Goal: Information Seeking & Learning: Learn about a topic

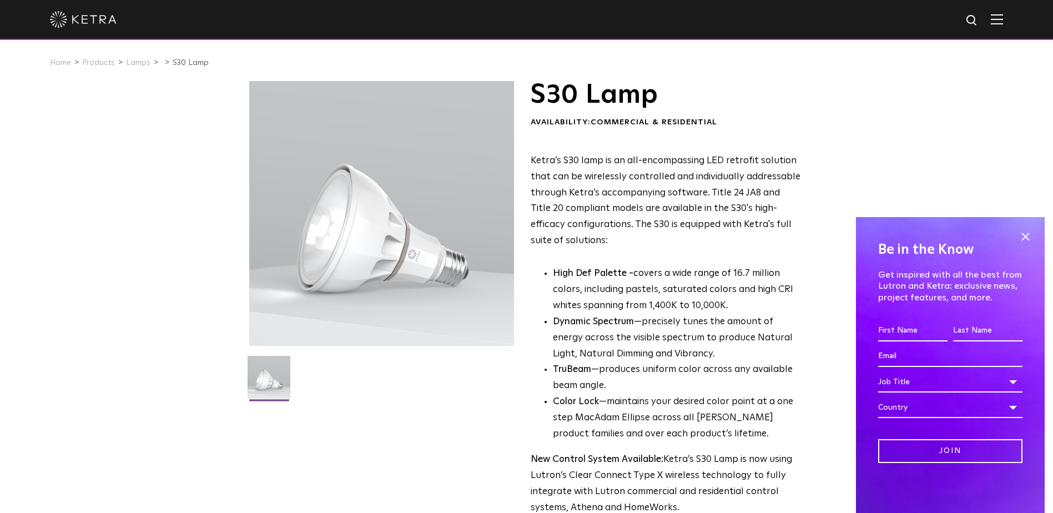
click at [94, 21] on img at bounding box center [83, 19] width 67 height 17
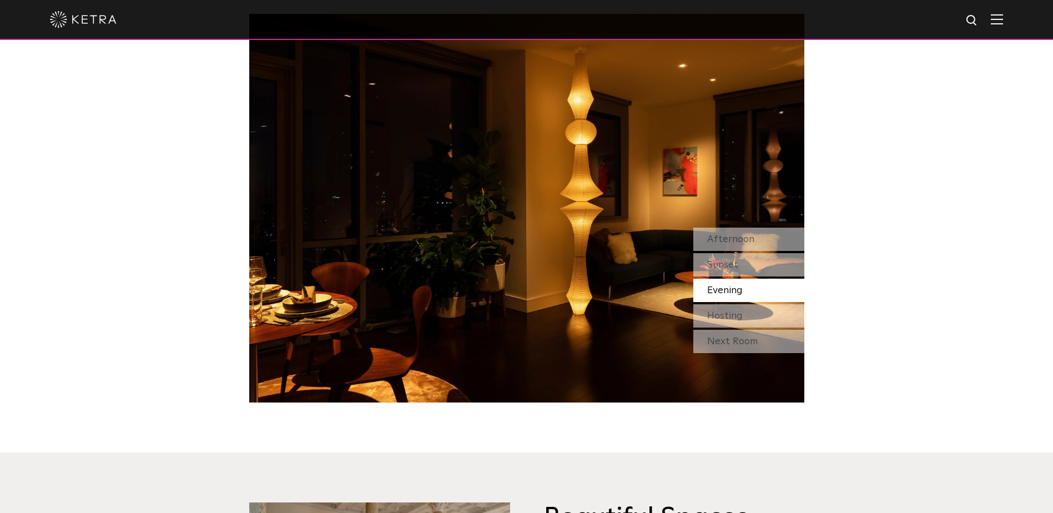
scroll to position [1055, 0]
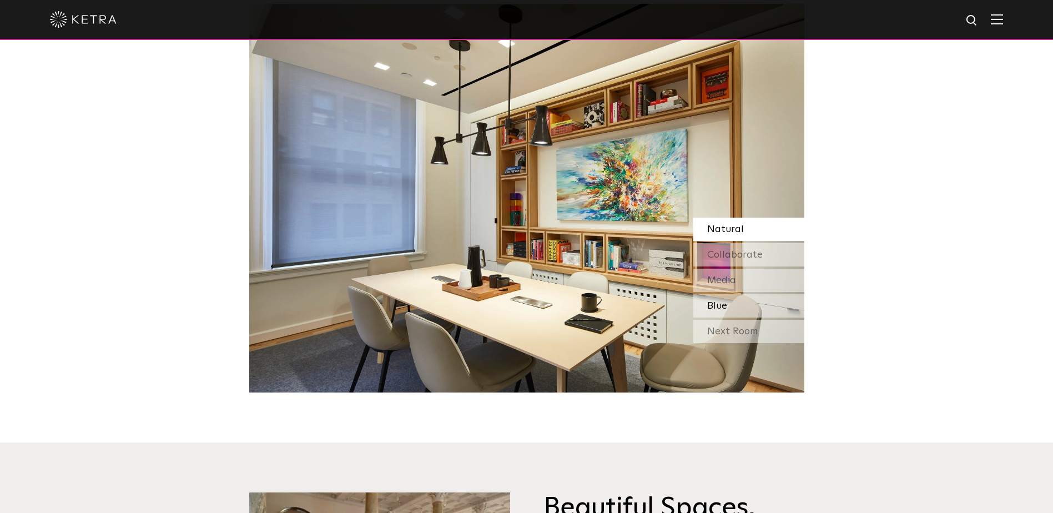
click at [725, 306] on span "Blue" at bounding box center [717, 306] width 20 height 10
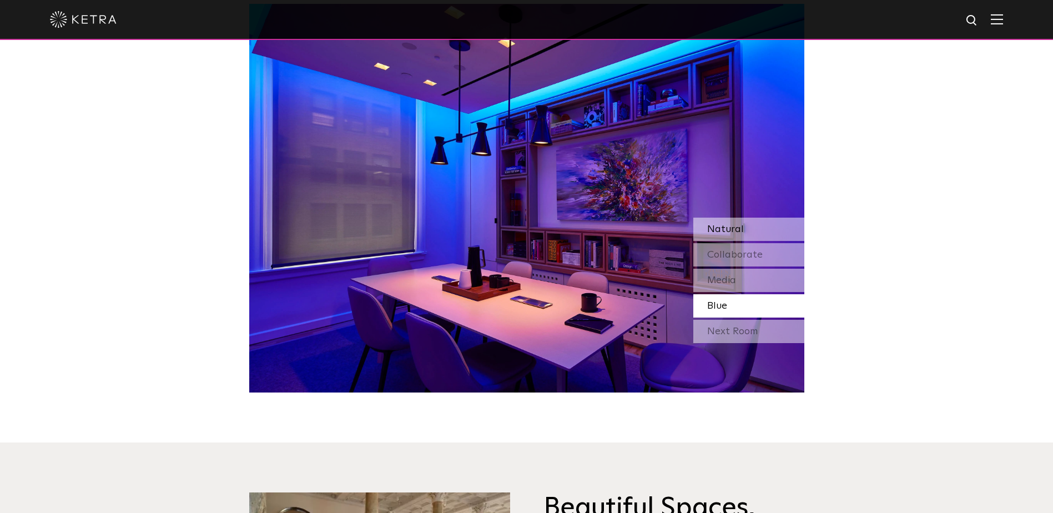
click at [732, 229] on span "Natural" at bounding box center [725, 229] width 37 height 10
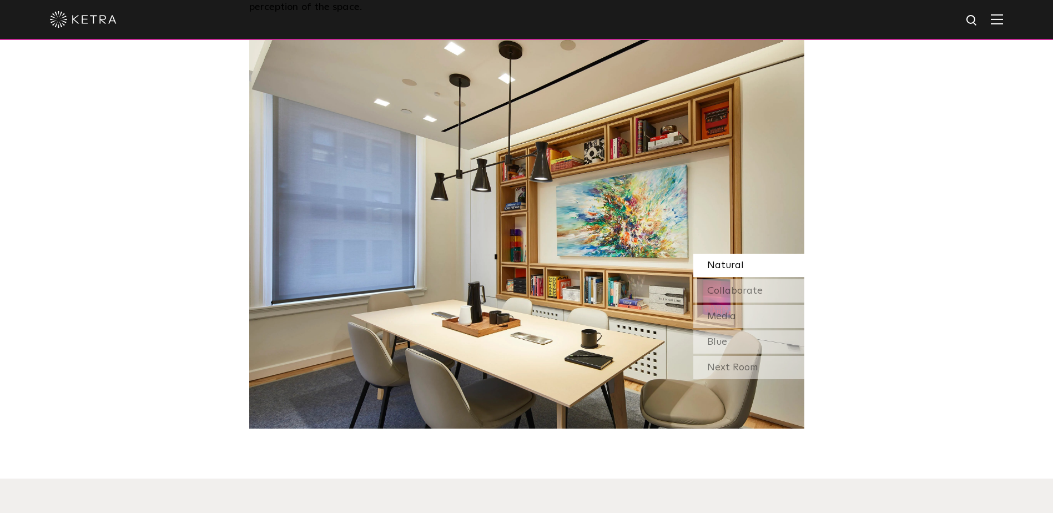
scroll to position [999, 0]
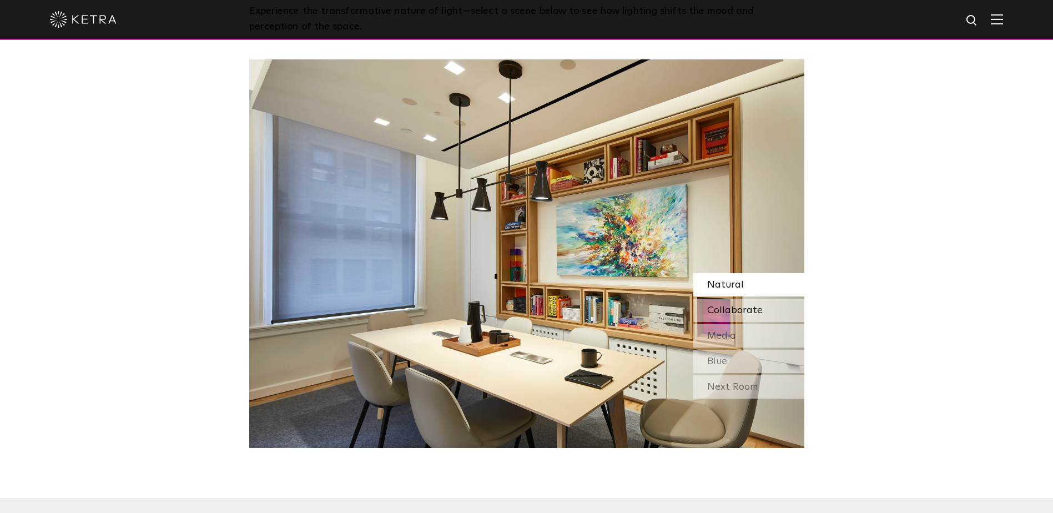
click at [733, 313] on span "Collaborate" at bounding box center [735, 310] width 56 height 10
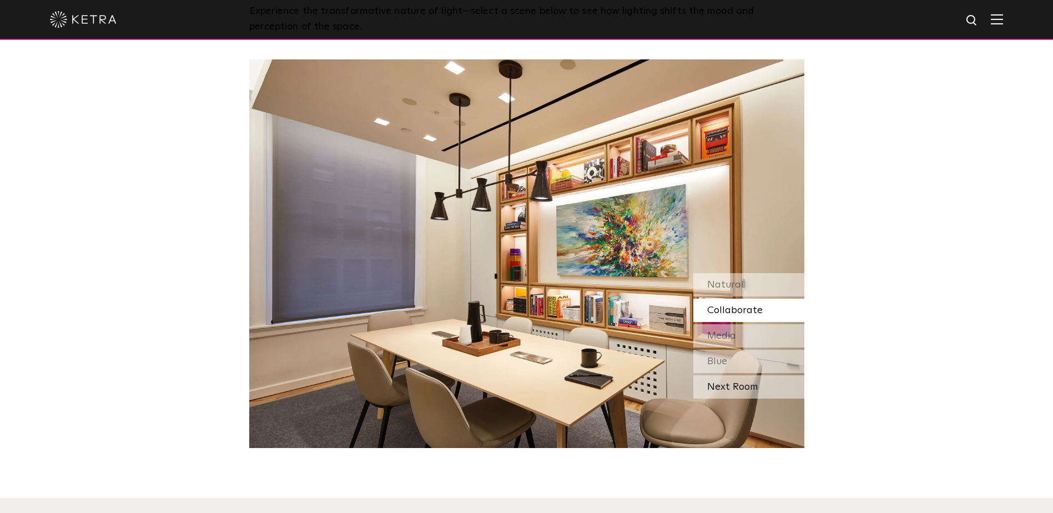
click at [727, 390] on div "Next Room" at bounding box center [748, 386] width 111 height 23
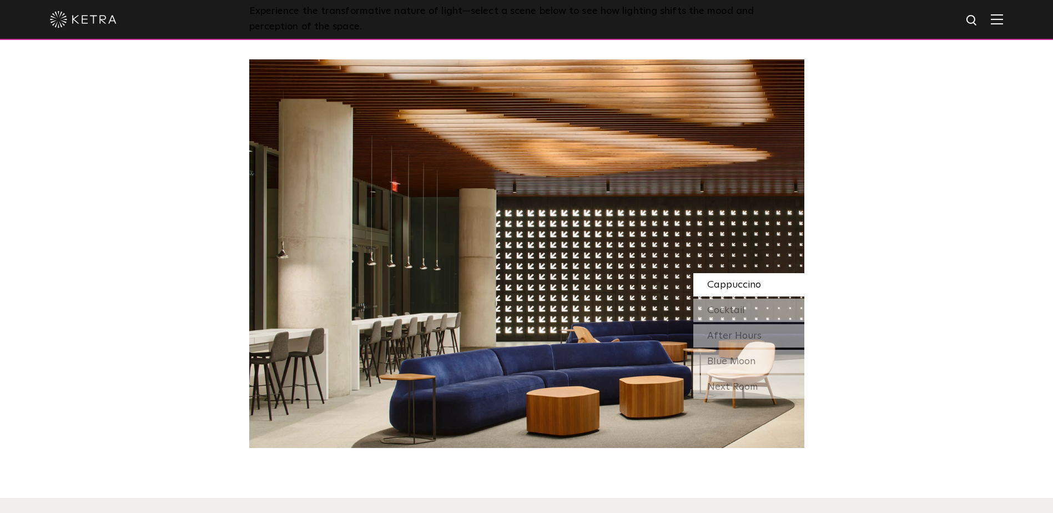
click at [762, 288] on div "Cappuccino" at bounding box center [748, 284] width 111 height 23
click at [746, 309] on div "Cocktail" at bounding box center [748, 310] width 111 height 23
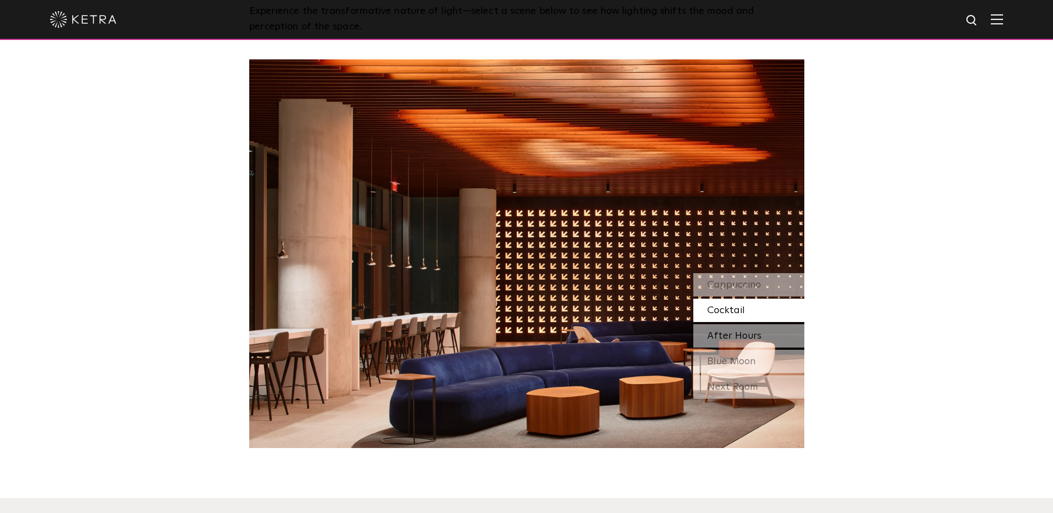
click at [714, 331] on span "After Hours" at bounding box center [734, 336] width 54 height 10
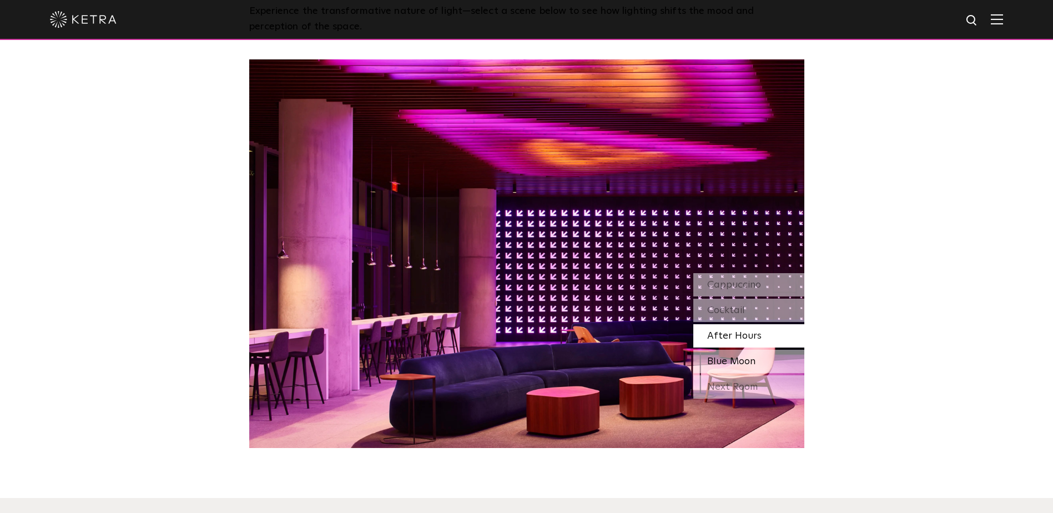
click at [721, 356] on span "Blue Moon" at bounding box center [731, 361] width 48 height 10
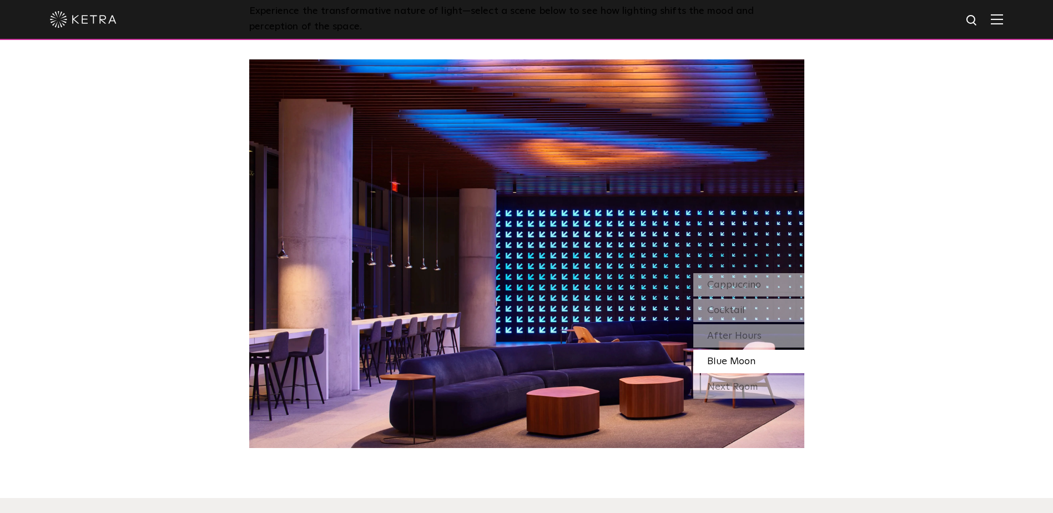
click at [746, 390] on div "Next Room" at bounding box center [748, 386] width 111 height 23
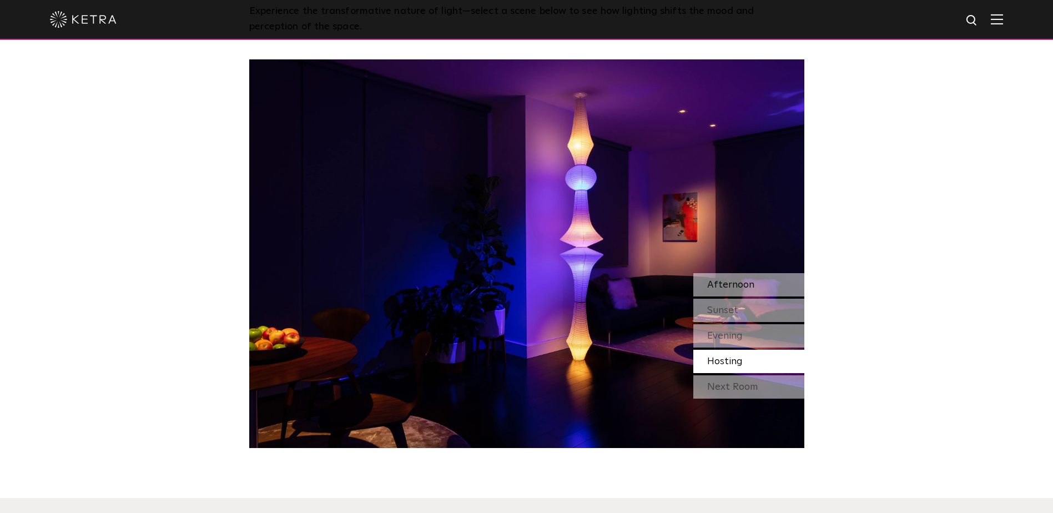
click at [750, 282] on span "Afternoon" at bounding box center [730, 285] width 47 height 10
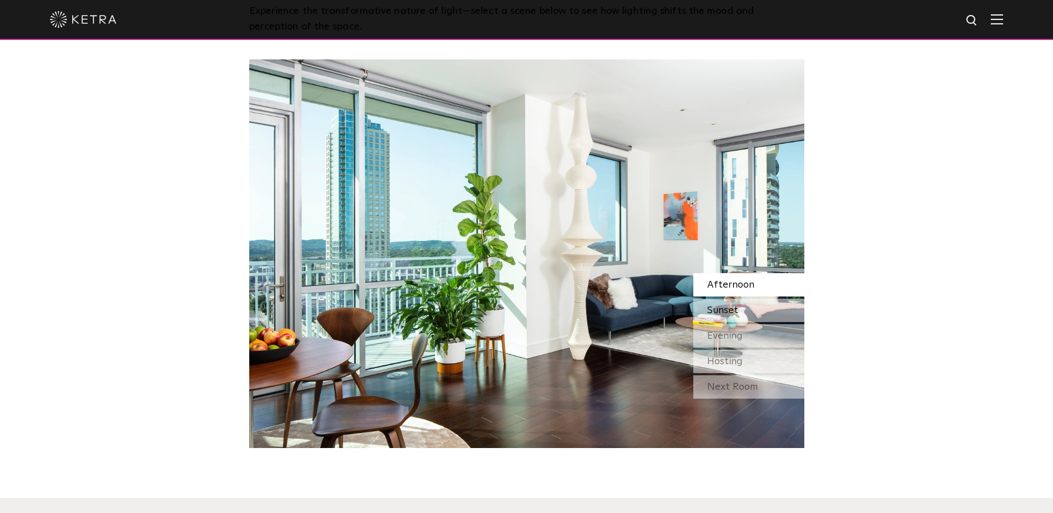
click at [737, 315] on span "Sunset" at bounding box center [722, 310] width 31 height 10
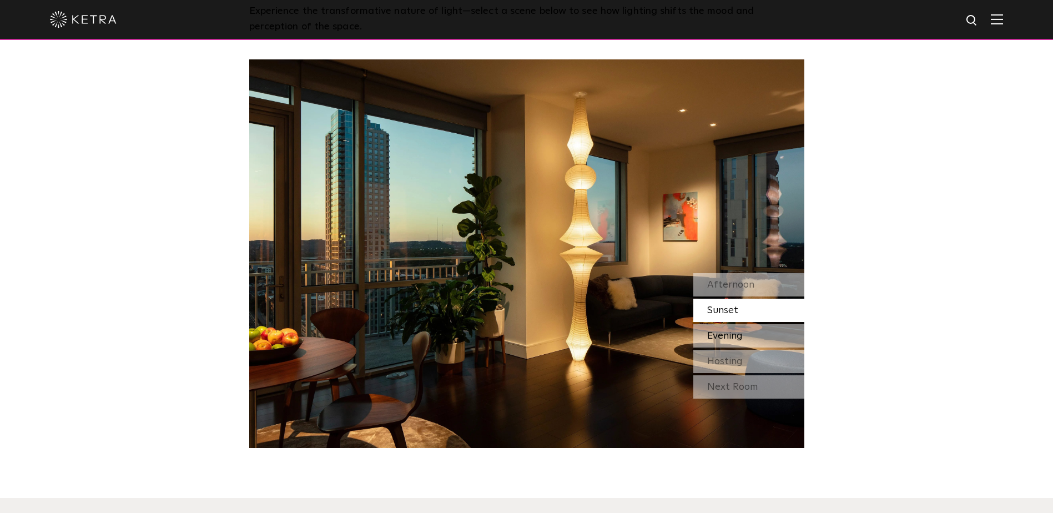
click at [728, 337] on span "Evening" at bounding box center [725, 336] width 36 height 10
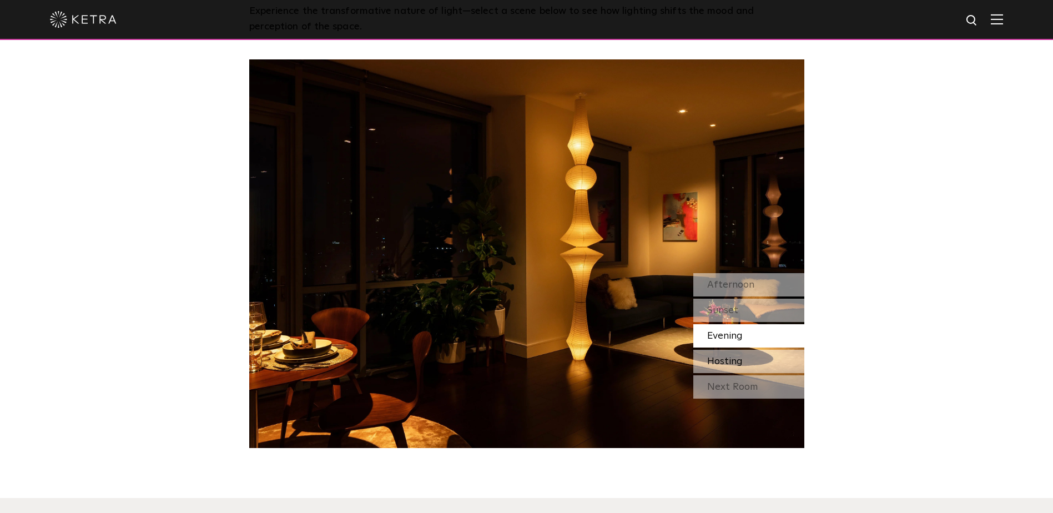
click at [724, 359] on span "Hosting" at bounding box center [725, 361] width 36 height 10
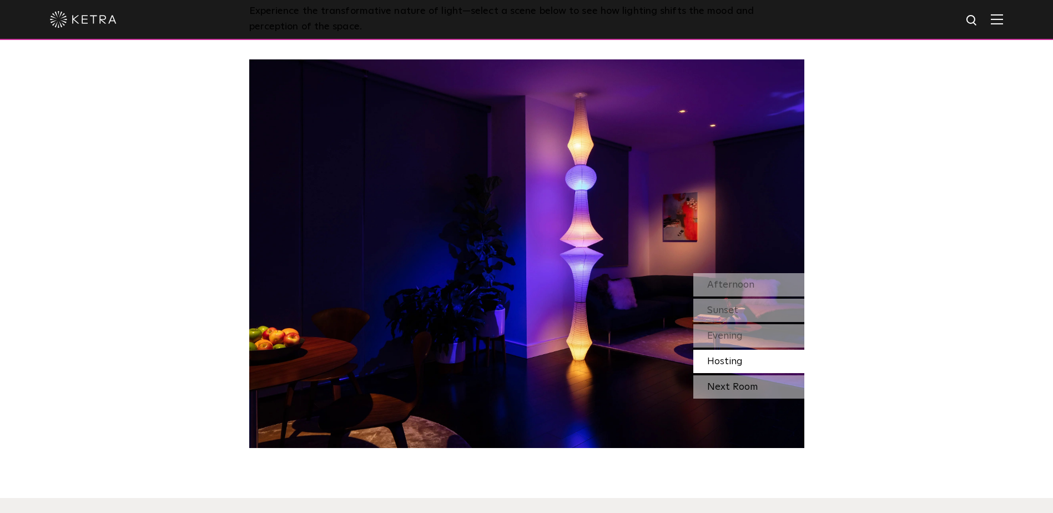
click at [716, 386] on div "Next Room" at bounding box center [748, 386] width 111 height 23
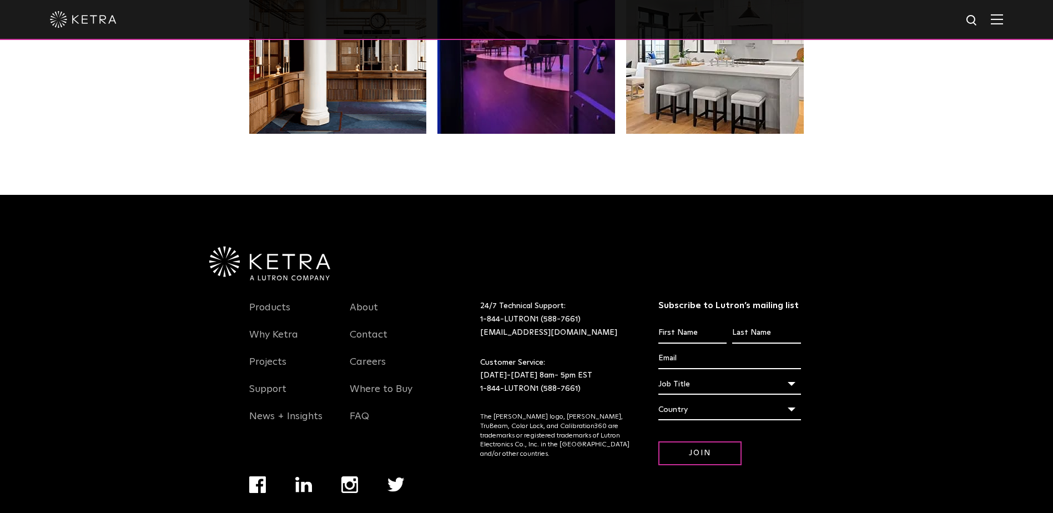
scroll to position [2332, 0]
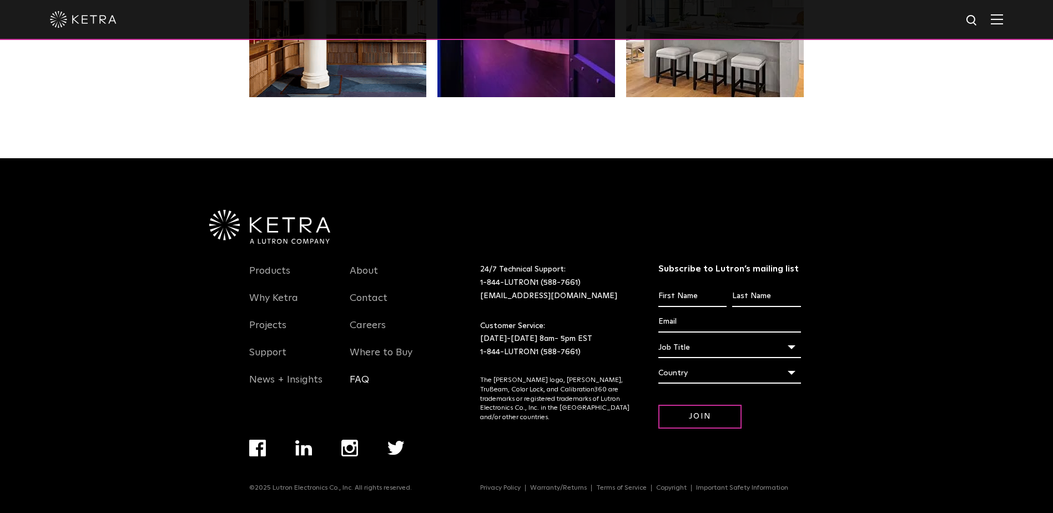
click at [368, 379] on link "FAQ" at bounding box center [359, 387] width 19 height 26
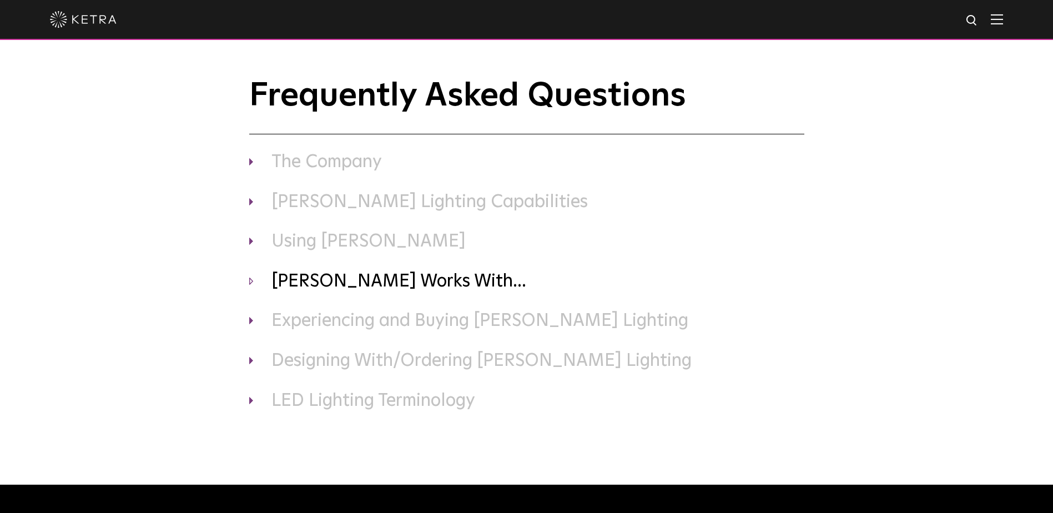
click at [260, 289] on h3 "Ketra Works With..." at bounding box center [526, 281] width 555 height 23
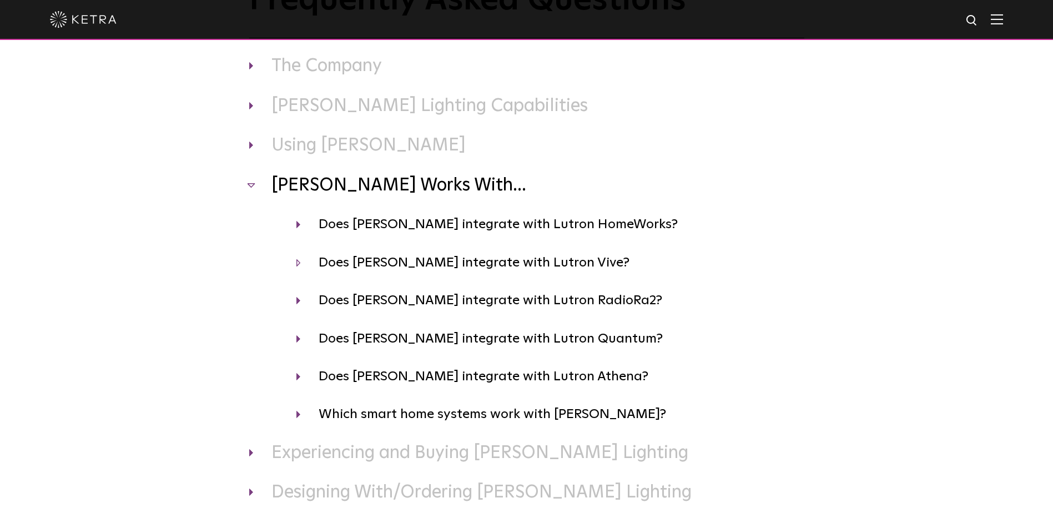
scroll to position [111, 0]
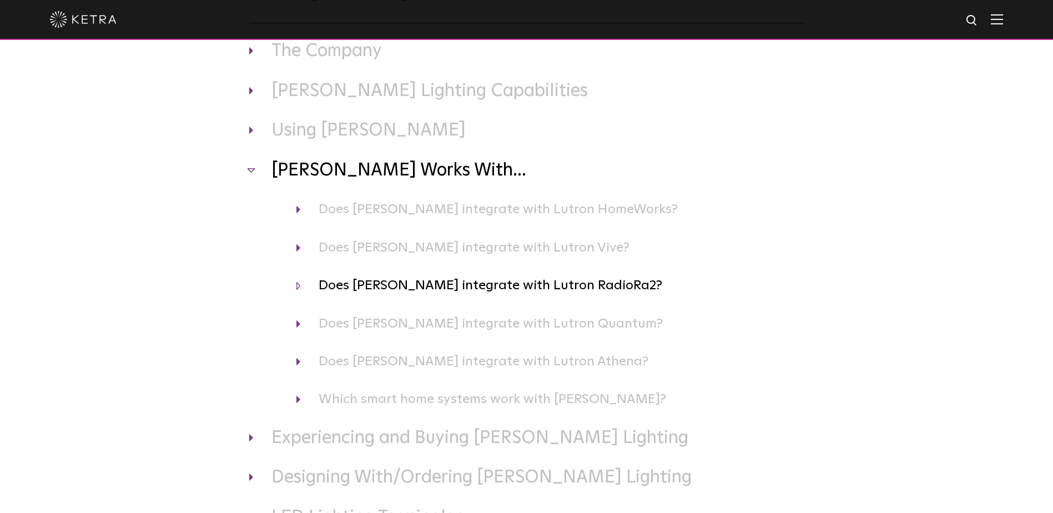
click at [301, 279] on h4 "Does Ketra integrate with Lutron RadioRa2?" at bounding box center [550, 285] width 508 height 21
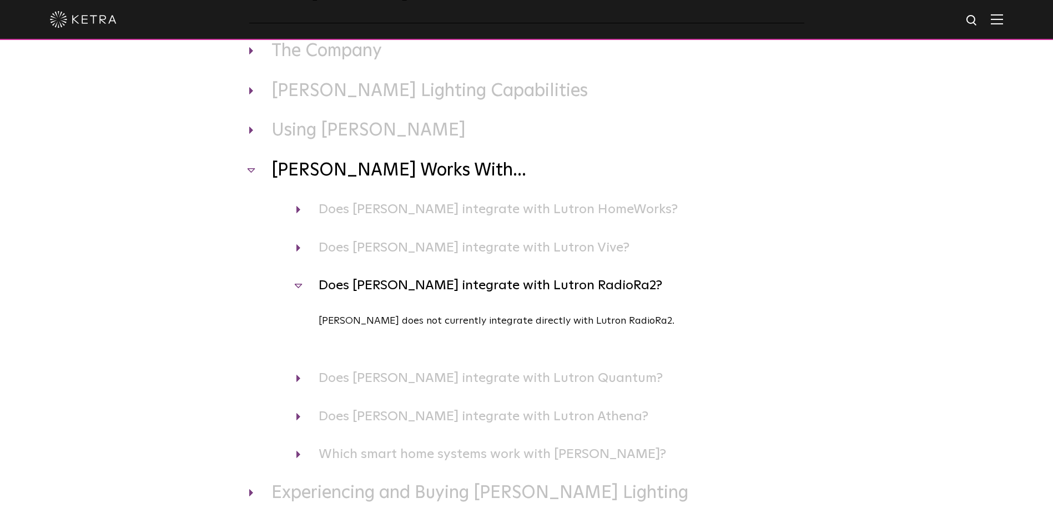
click at [303, 289] on h4 "Does Ketra integrate with Lutron RadioRa2?" at bounding box center [550, 285] width 508 height 21
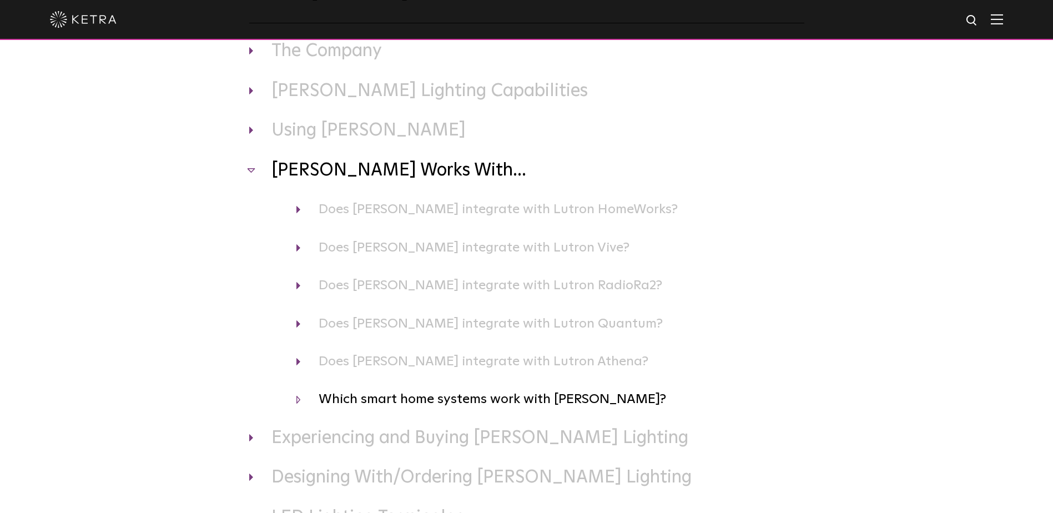
click at [301, 399] on h4 "Which smart home systems work with Ketra?" at bounding box center [550, 399] width 508 height 21
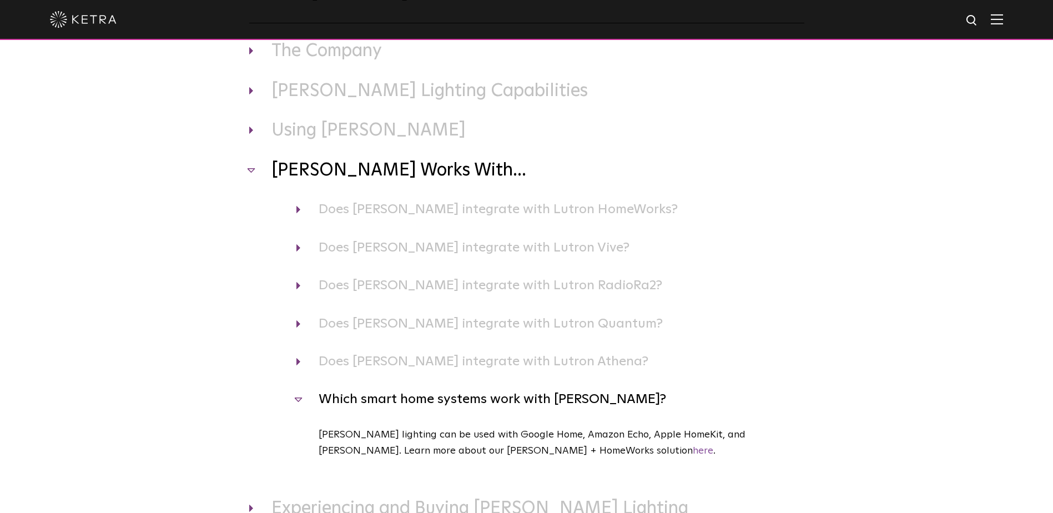
click at [296, 400] on h4 "Which smart home systems work with Ketra?" at bounding box center [550, 399] width 508 height 21
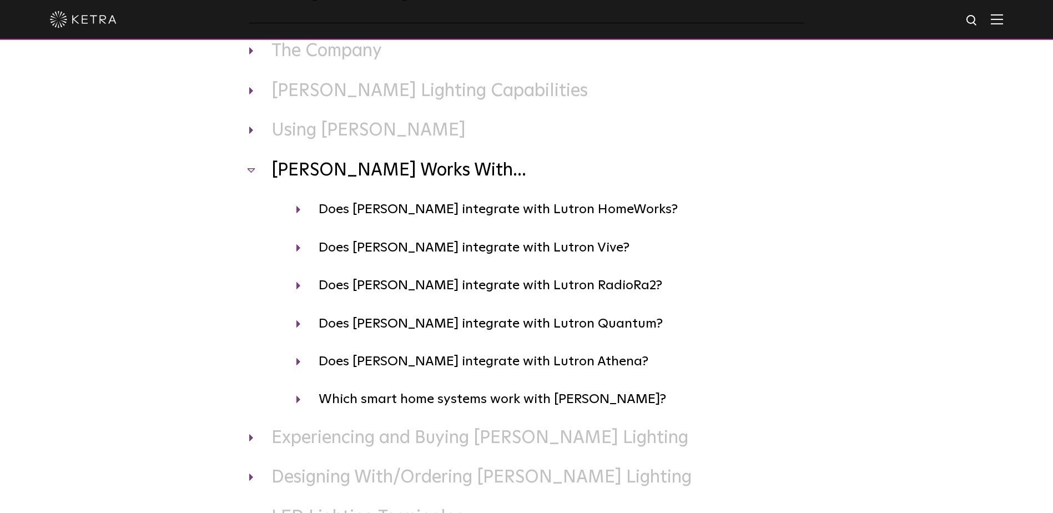
click at [249, 169] on h3 "Ketra Works With..." at bounding box center [526, 170] width 555 height 23
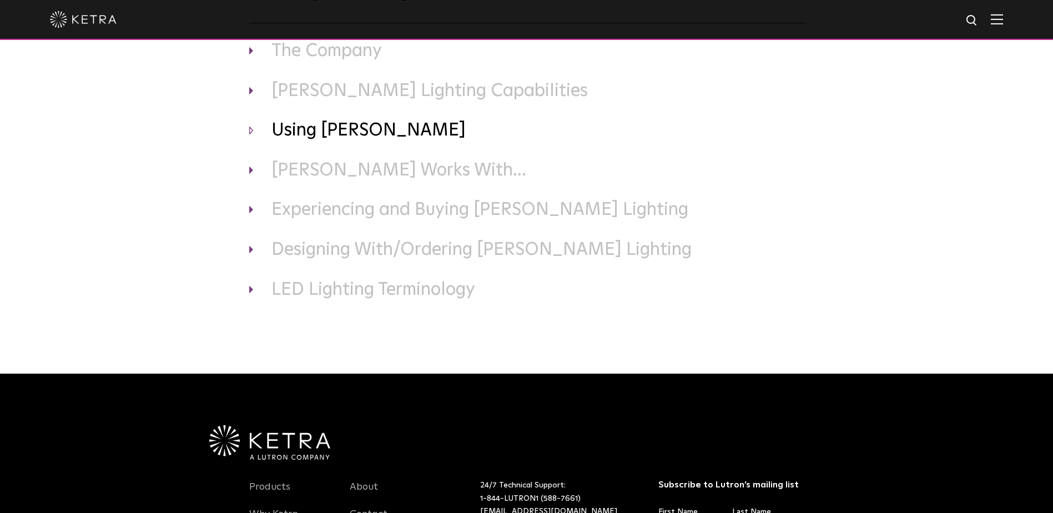
click at [249, 137] on h3 "Using Ketra" at bounding box center [526, 130] width 555 height 23
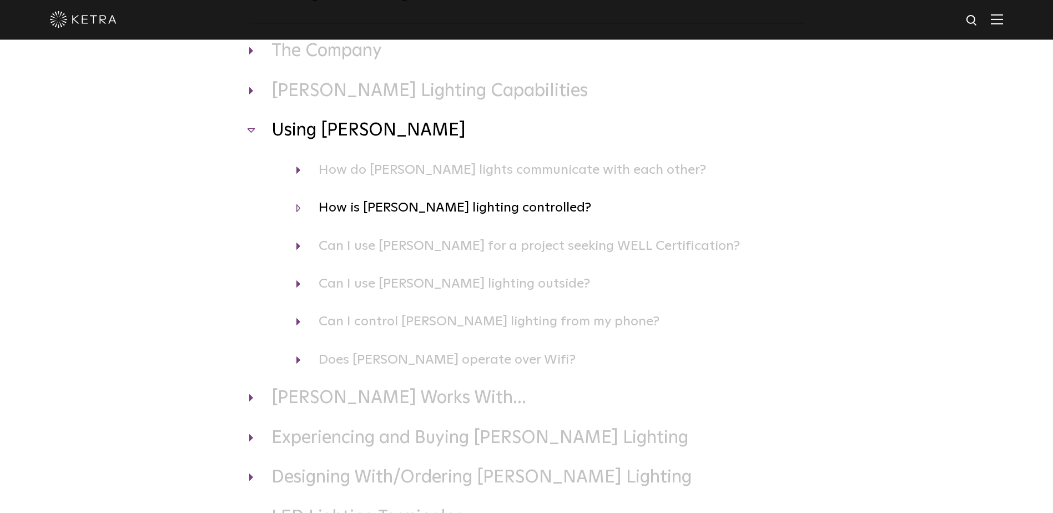
click at [304, 208] on h4 "How is Ketra lighting controlled?" at bounding box center [550, 207] width 508 height 21
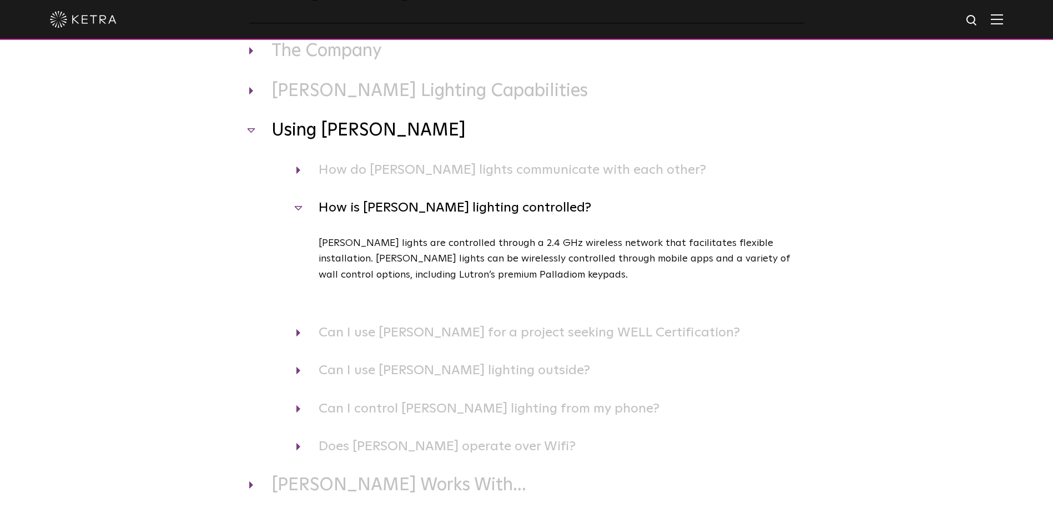
click at [85, 19] on img at bounding box center [83, 19] width 67 height 17
